Goal: Download file/media

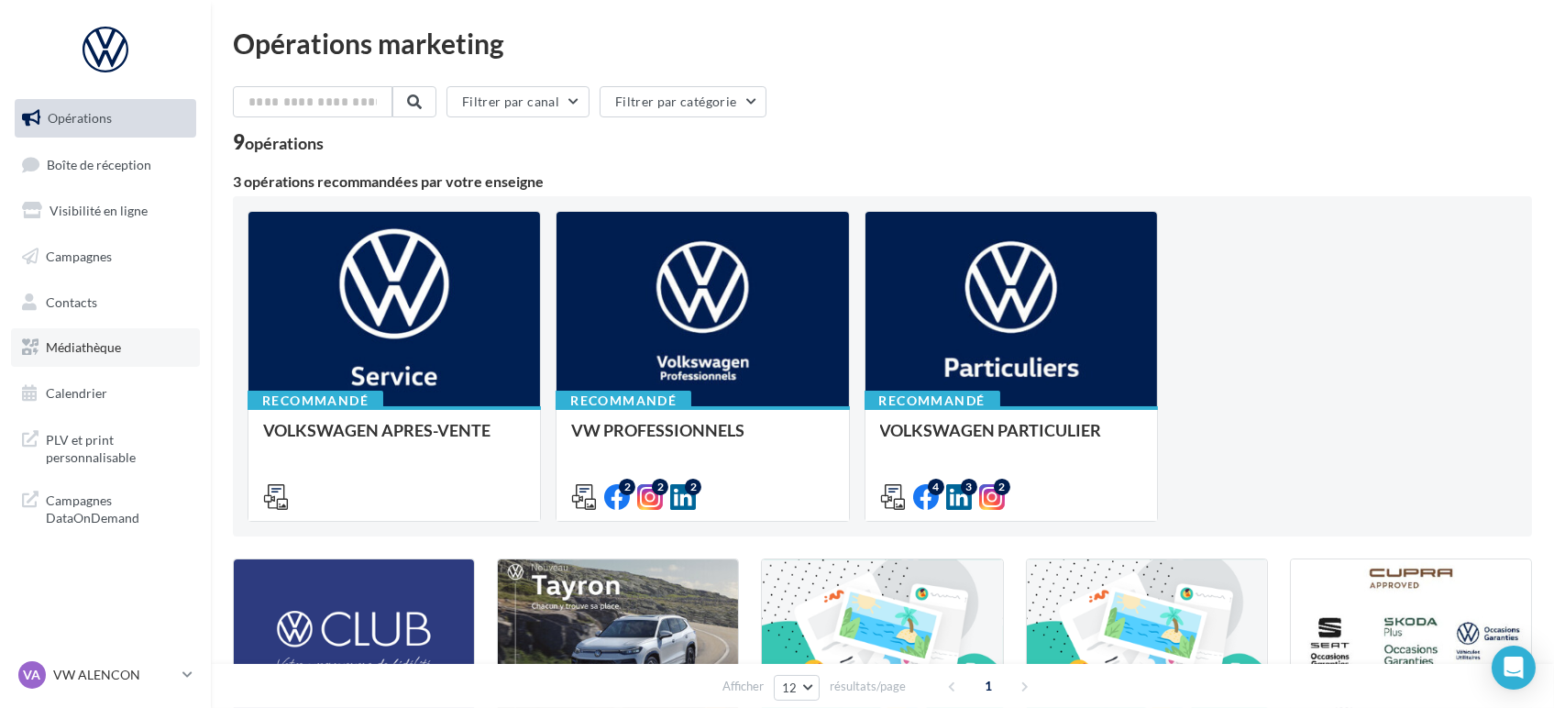
click at [66, 361] on link "Médiathèque" at bounding box center [105, 347] width 189 height 39
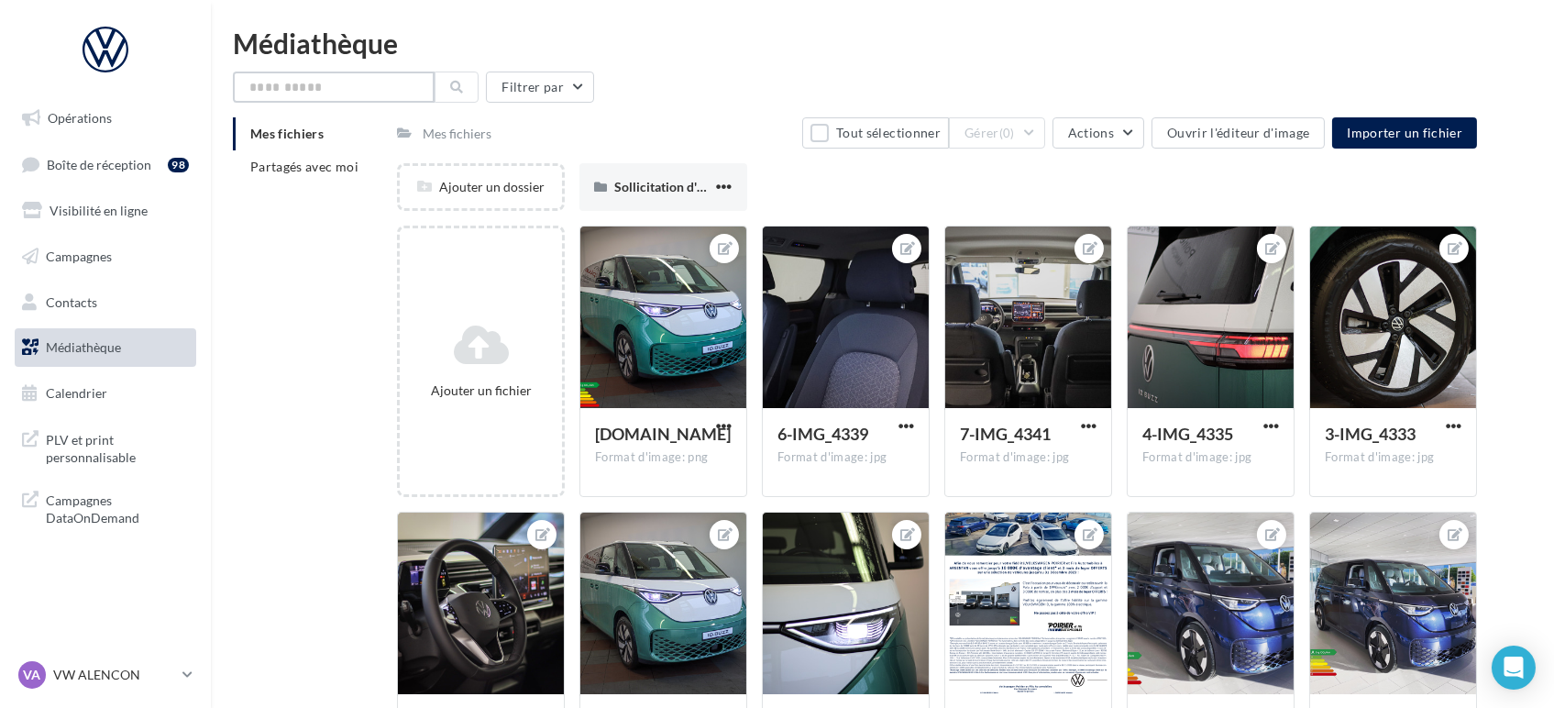
click at [282, 91] on input "text" at bounding box center [334, 87] width 202 height 31
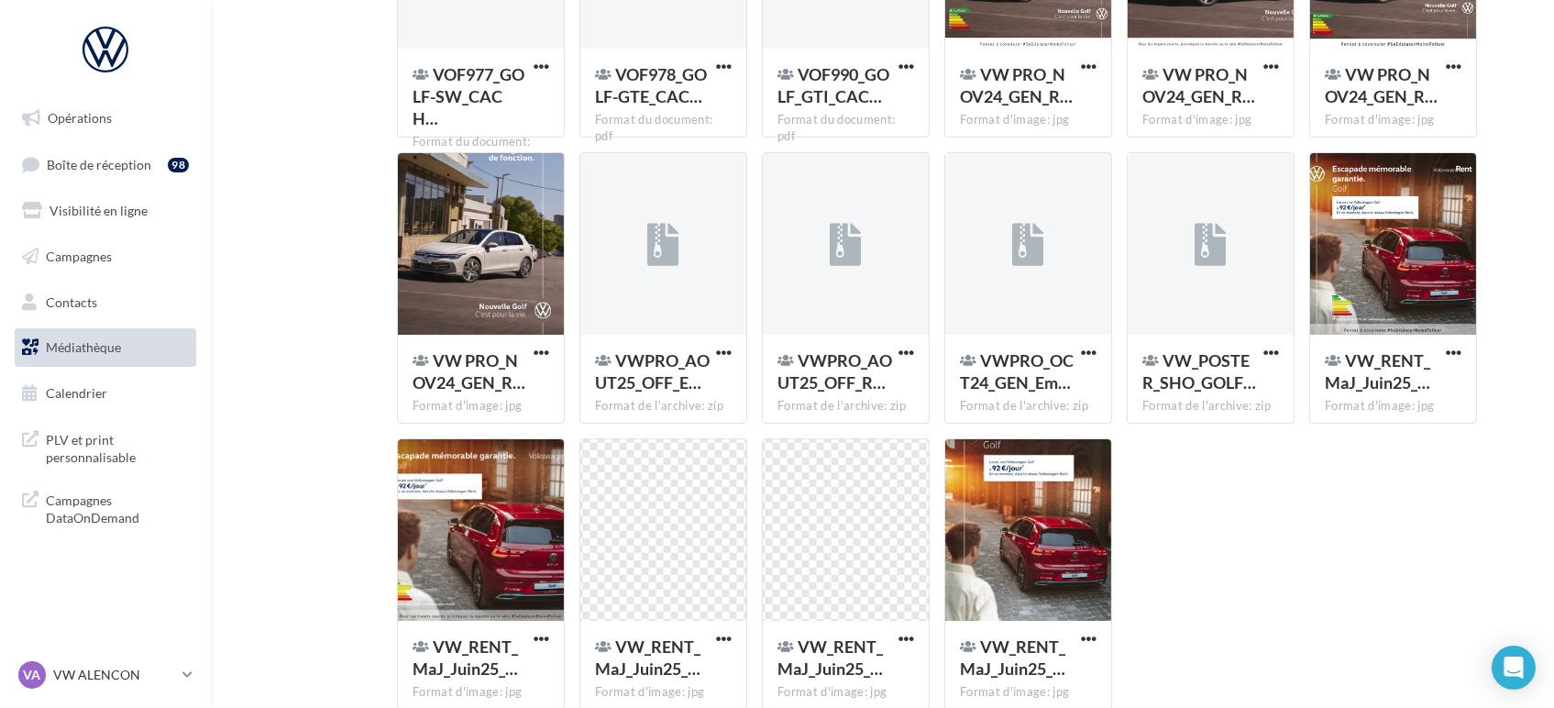
scroll to position [699, 0]
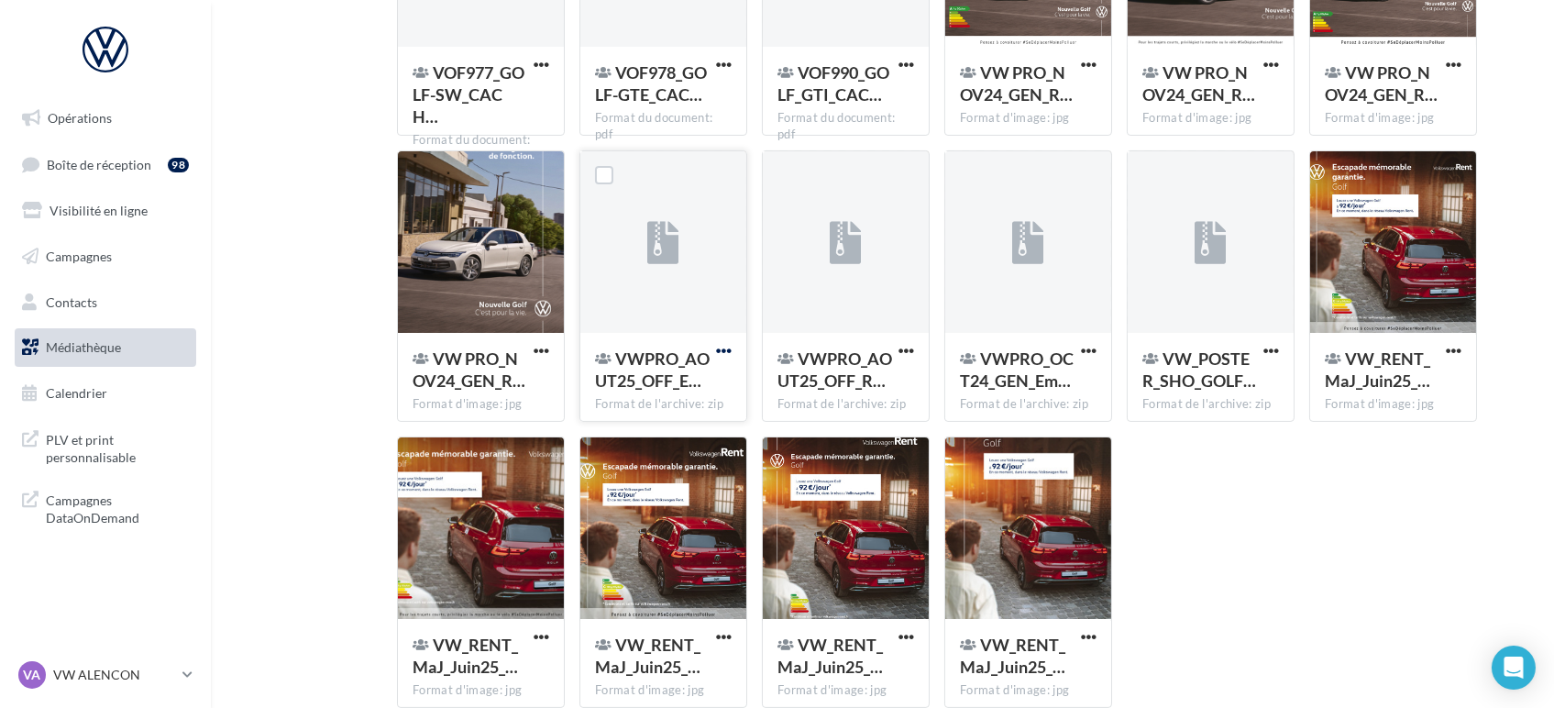
click at [730, 349] on span "button" at bounding box center [724, 351] width 16 height 16
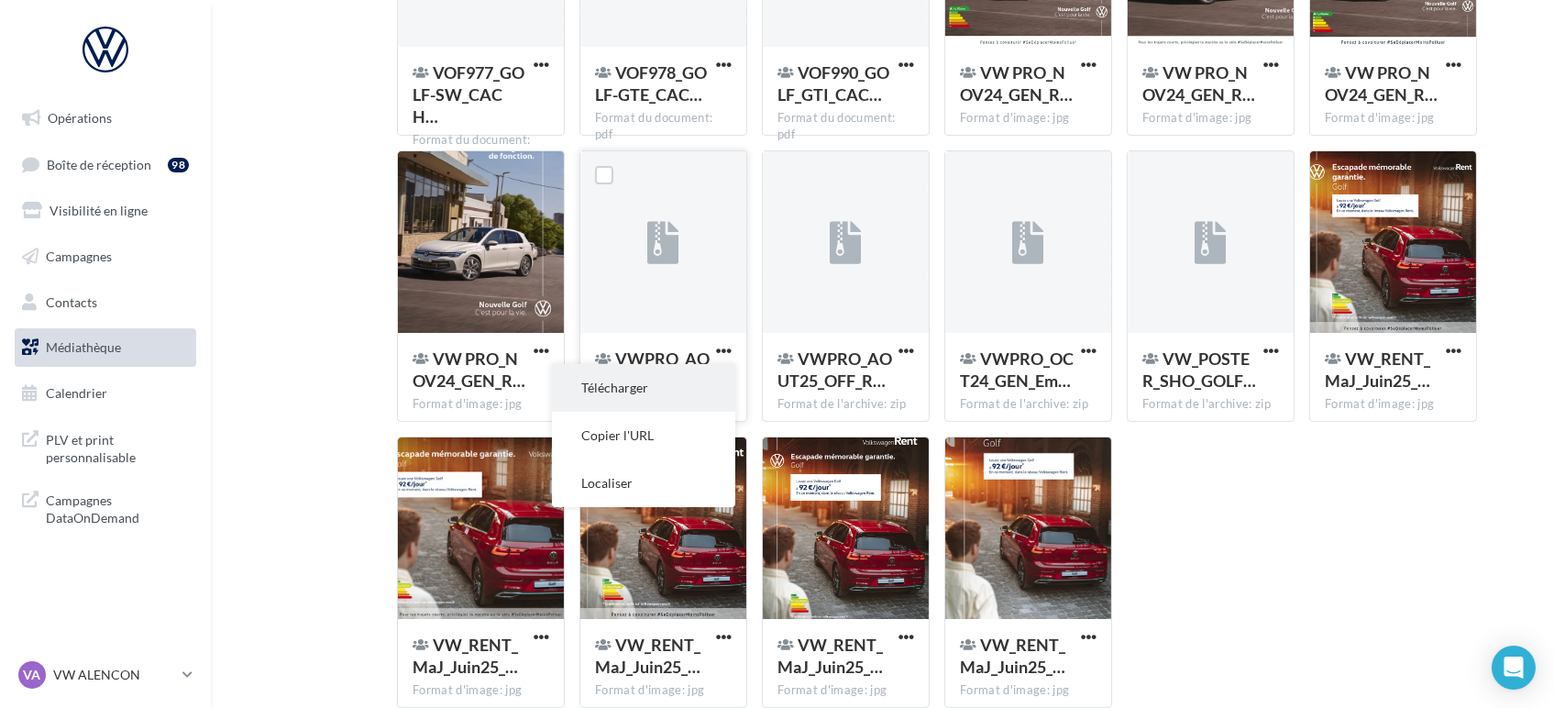
click at [658, 395] on button "Télécharger" at bounding box center [643, 388] width 183 height 48
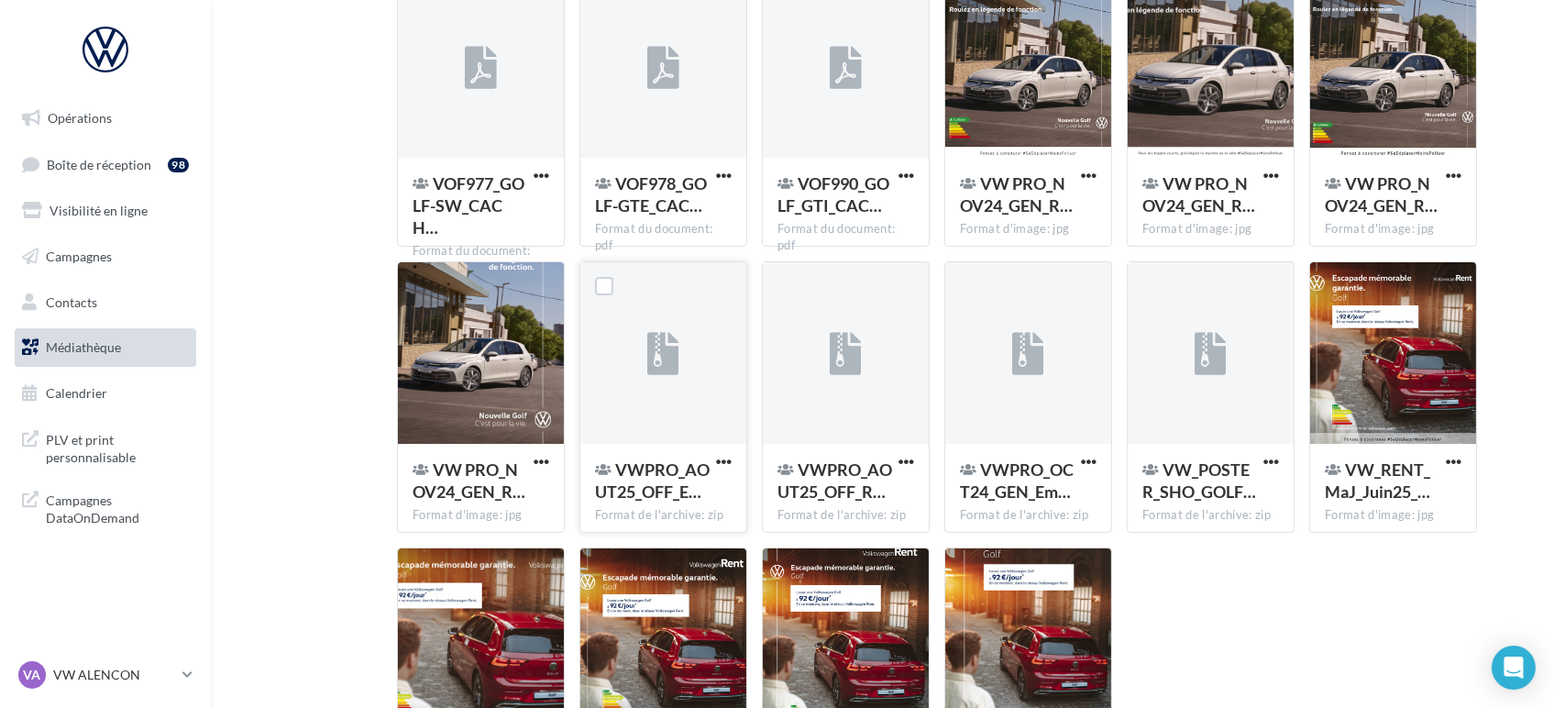
scroll to position [0, 0]
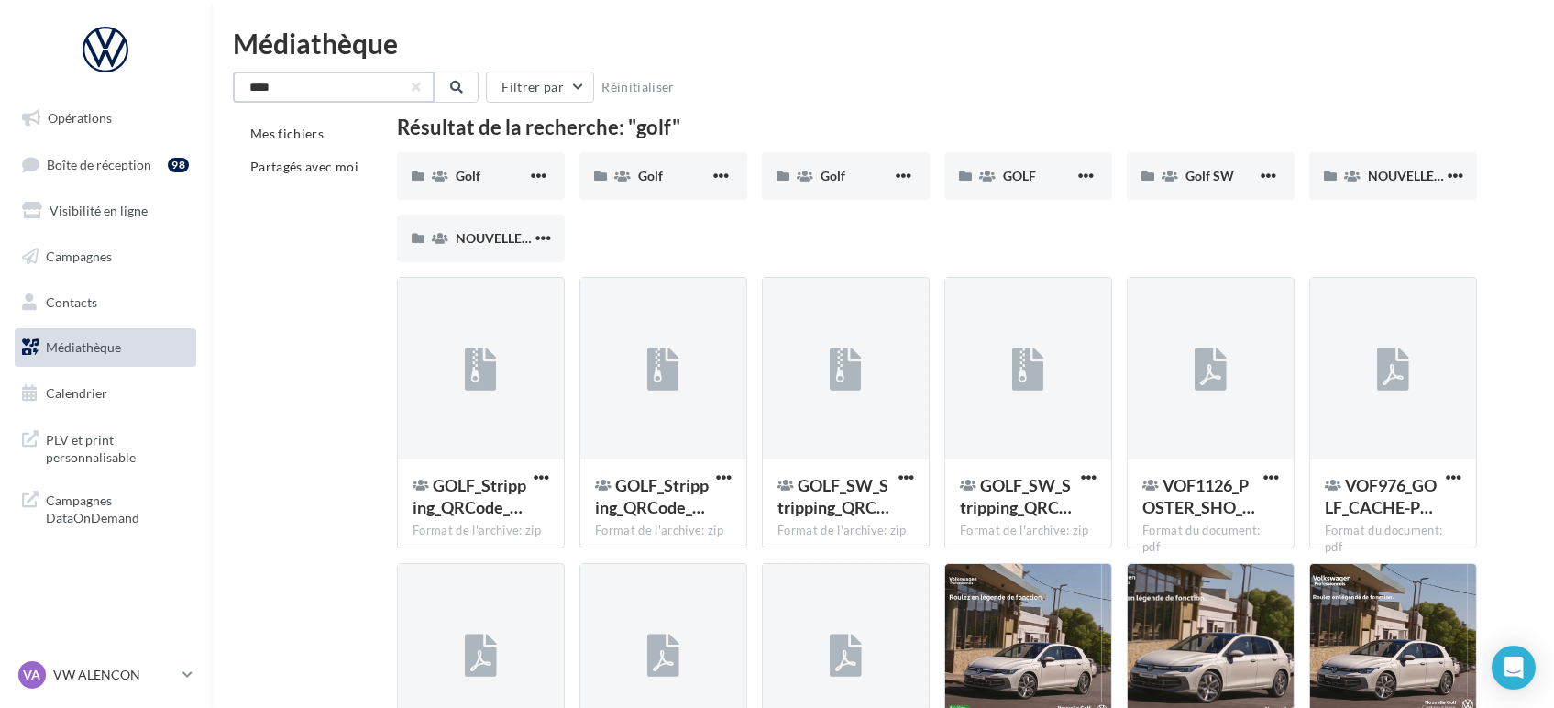
drag, startPoint x: 301, startPoint y: 88, endPoint x: 138, endPoint y: 78, distance: 163.5
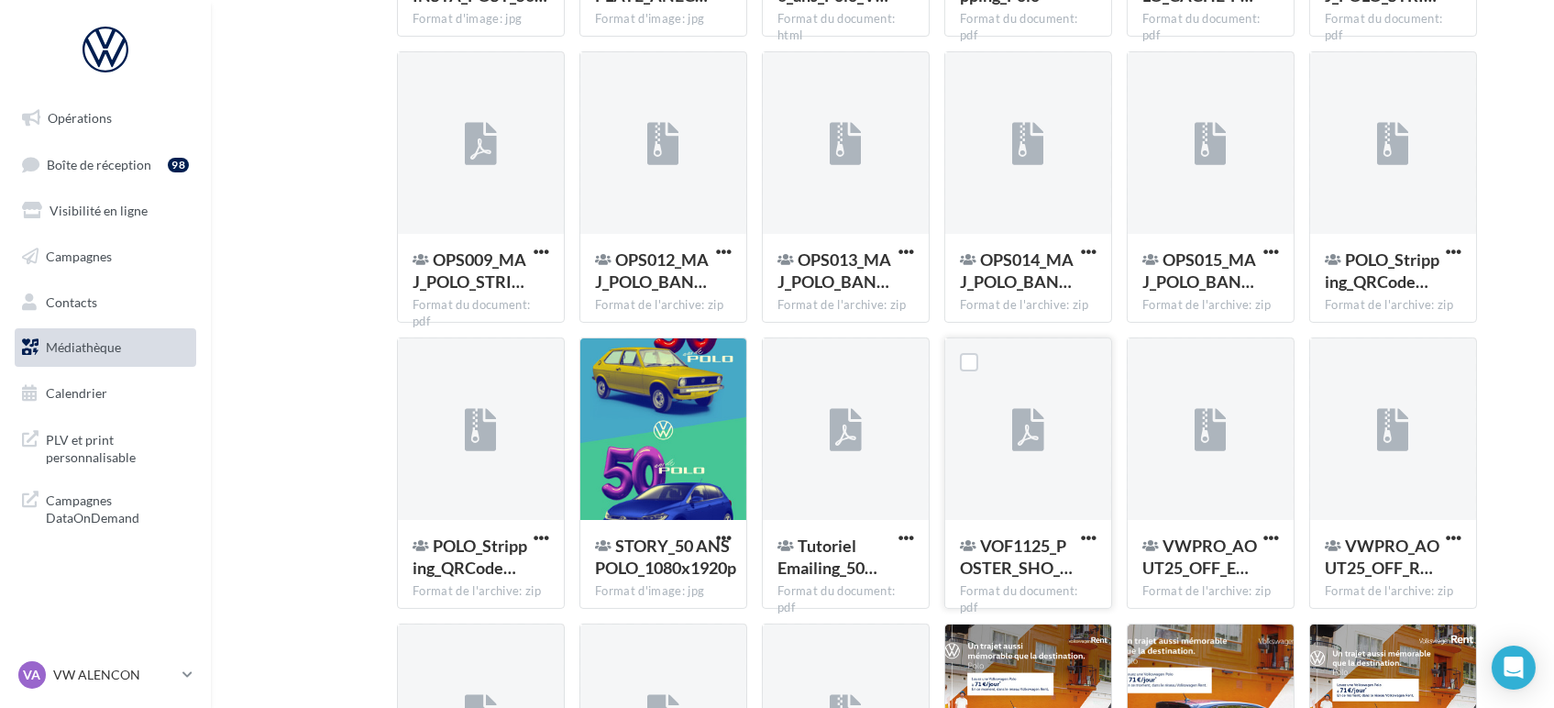
scroll to position [933, 0]
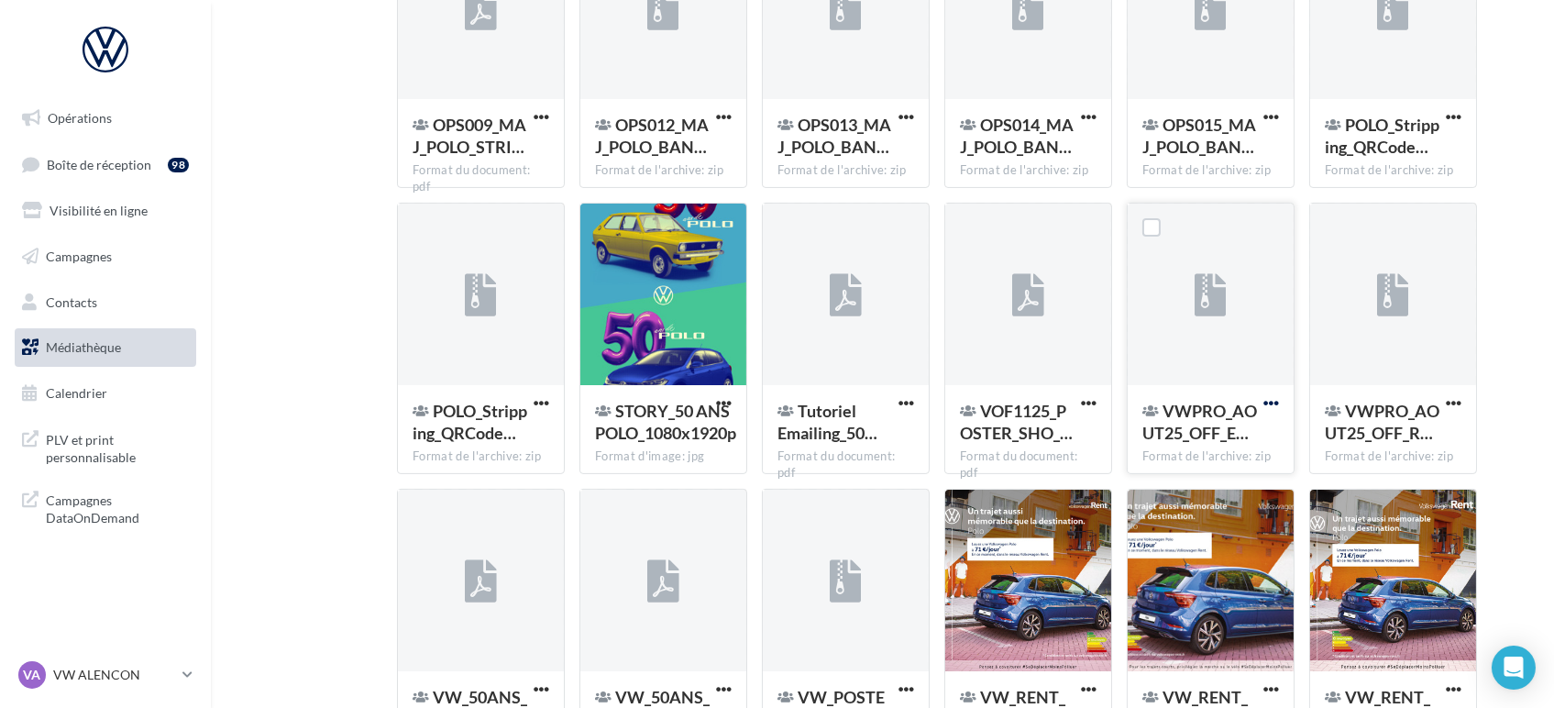
click at [1264, 403] on span "button" at bounding box center [1272, 403] width 16 height 16
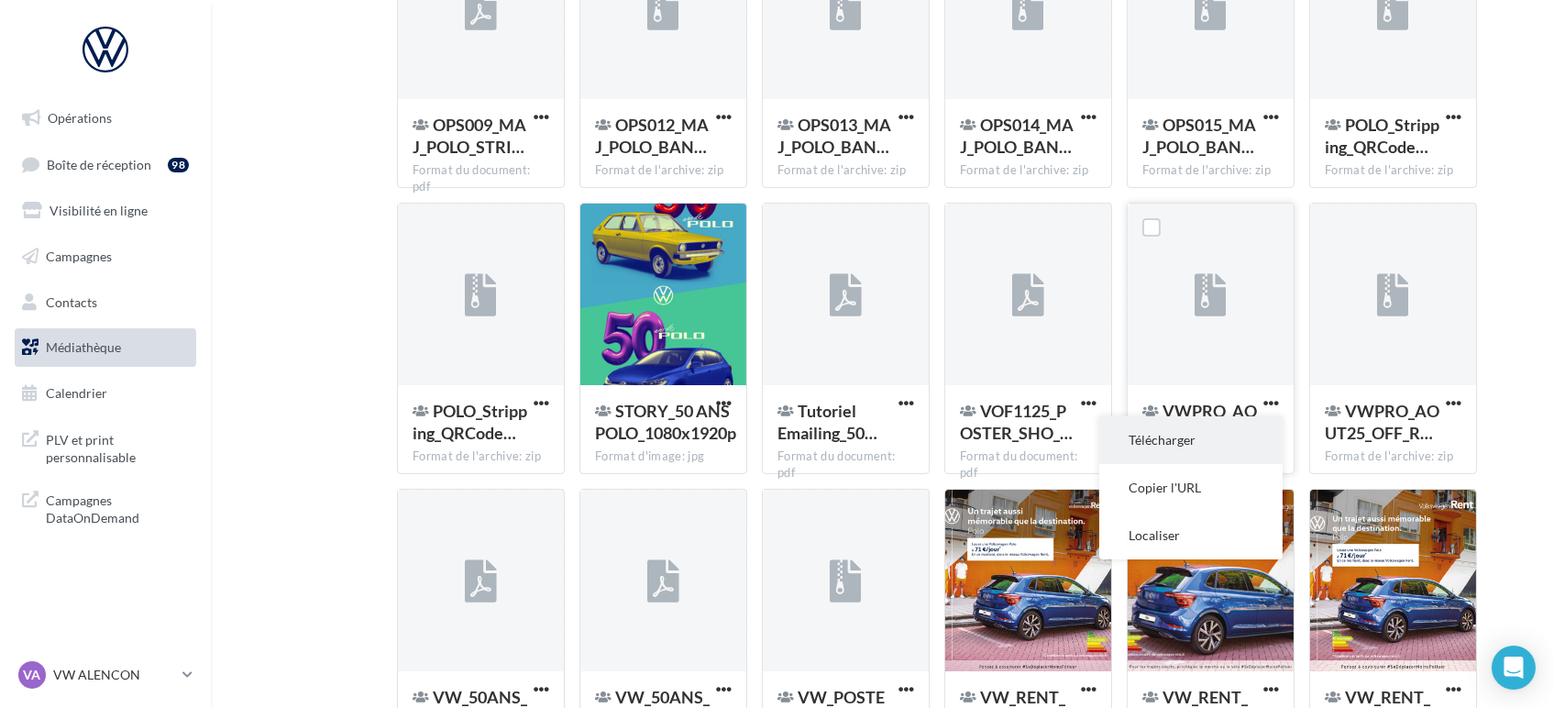
click at [1137, 439] on button "Télécharger" at bounding box center [1190, 440] width 183 height 48
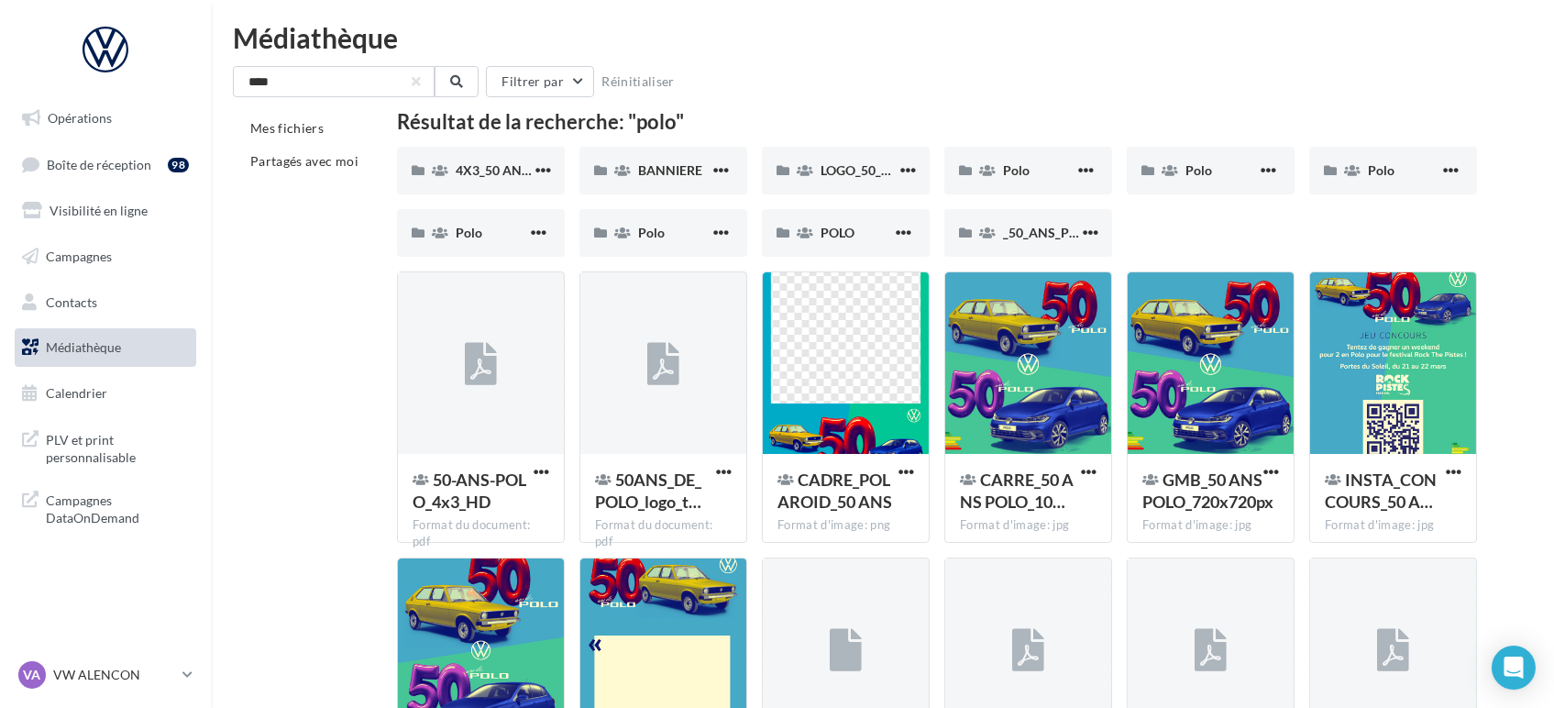
scroll to position [0, 0]
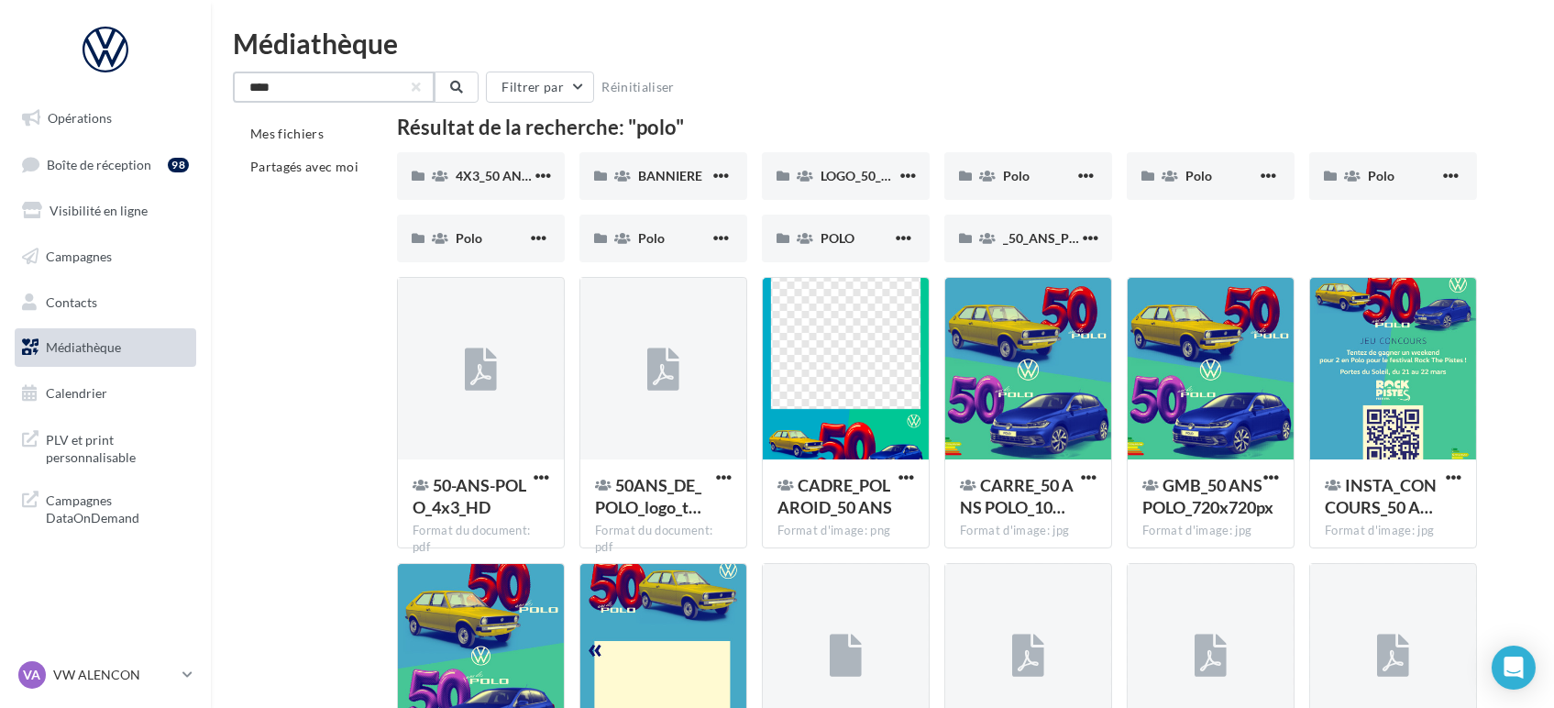
drag, startPoint x: 337, startPoint y: 87, endPoint x: 149, endPoint y: 96, distance: 188.2
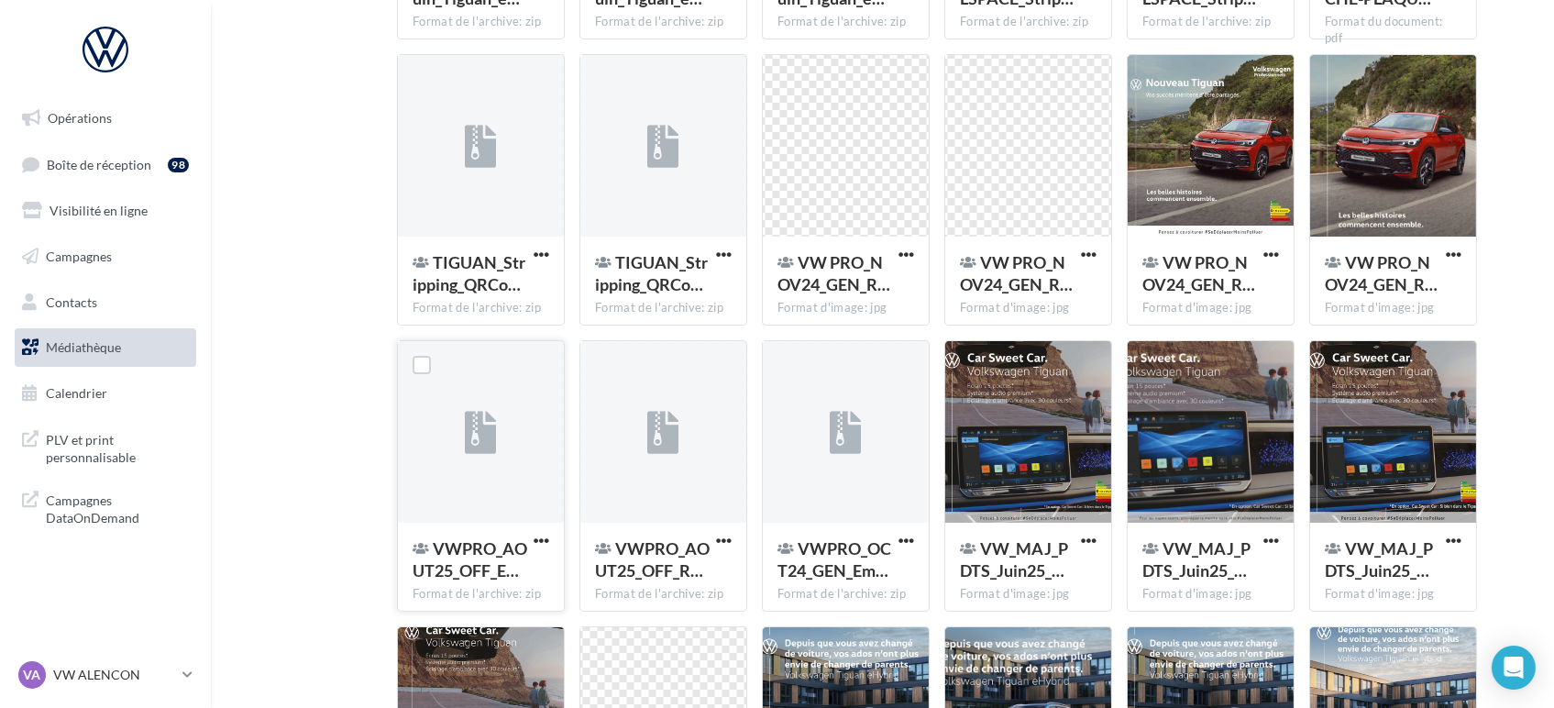
scroll to position [713, 0]
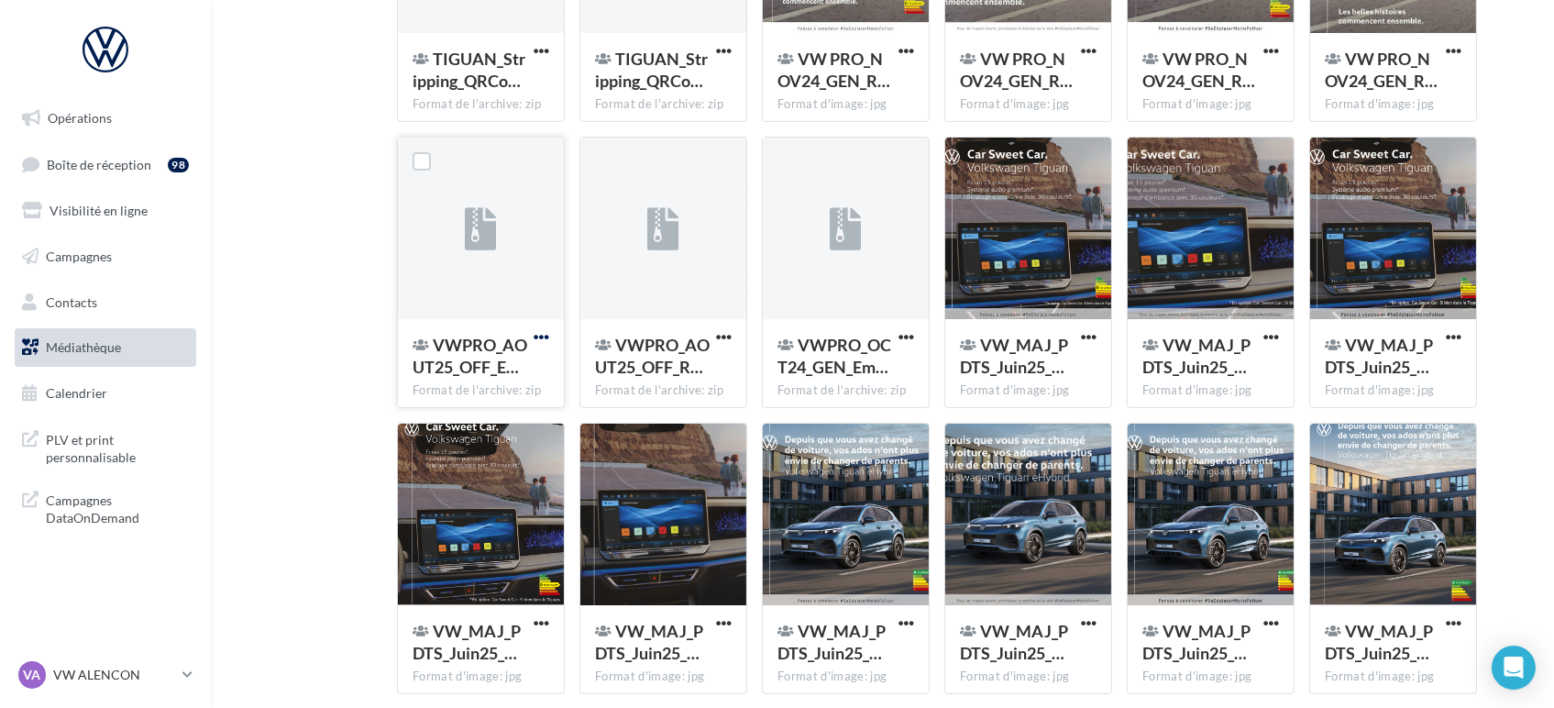
type input "******"
click at [543, 343] on span "button" at bounding box center [542, 337] width 16 height 16
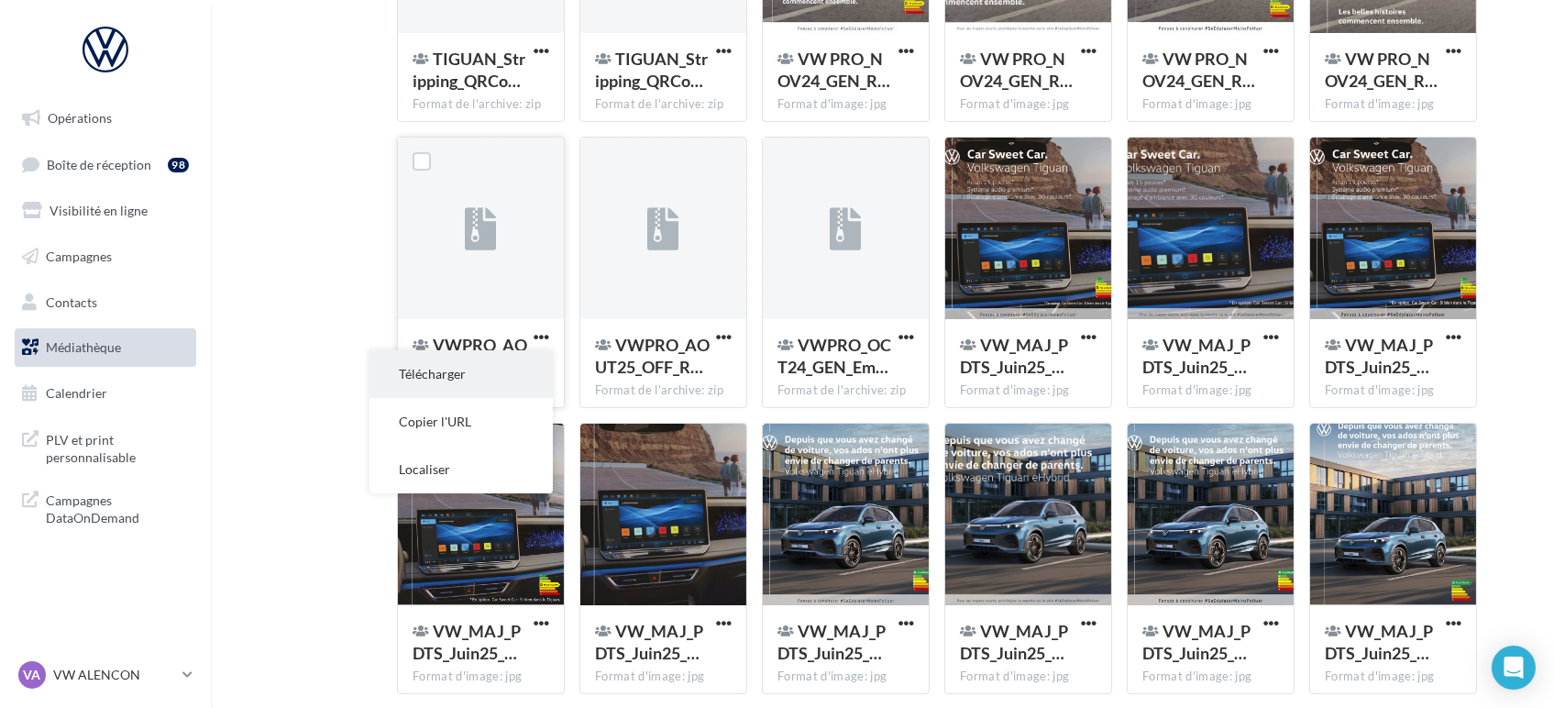
click at [442, 372] on button "Télécharger" at bounding box center [461, 374] width 183 height 48
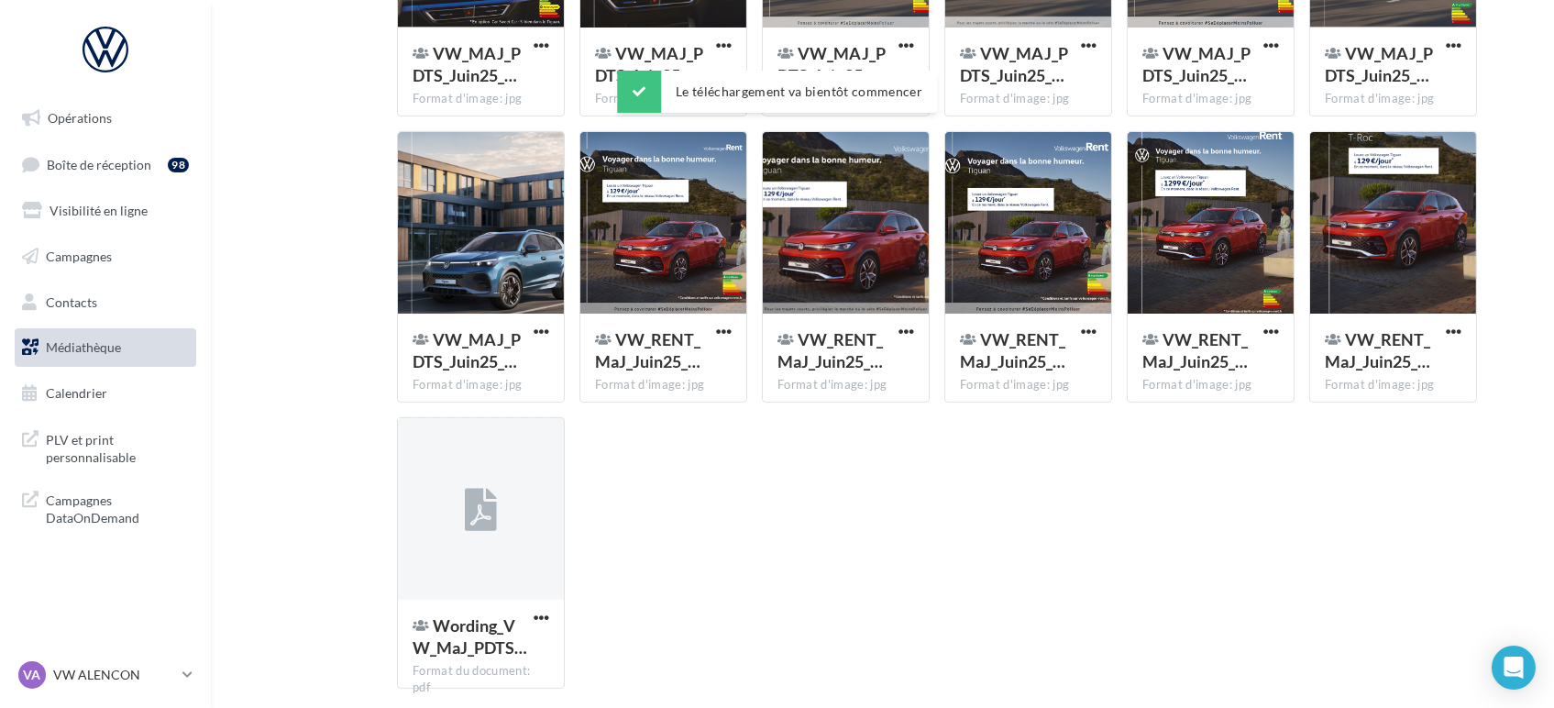
scroll to position [1364, 0]
